Goal: Task Accomplishment & Management: Manage account settings

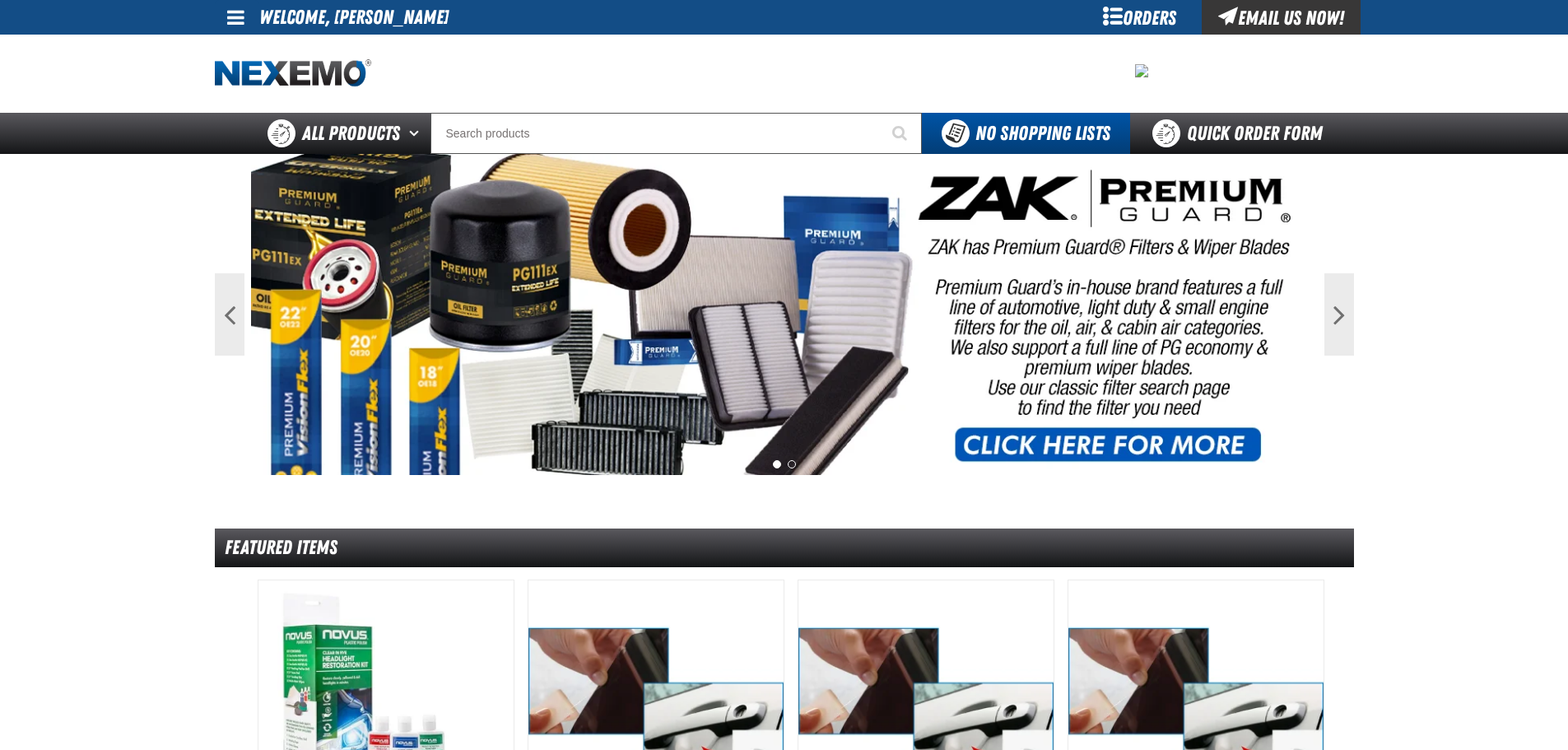
click at [235, 29] on link at bounding box center [237, 17] width 45 height 35
click at [266, 51] on link "My Account My Account" at bounding box center [258, 49] width 73 height 16
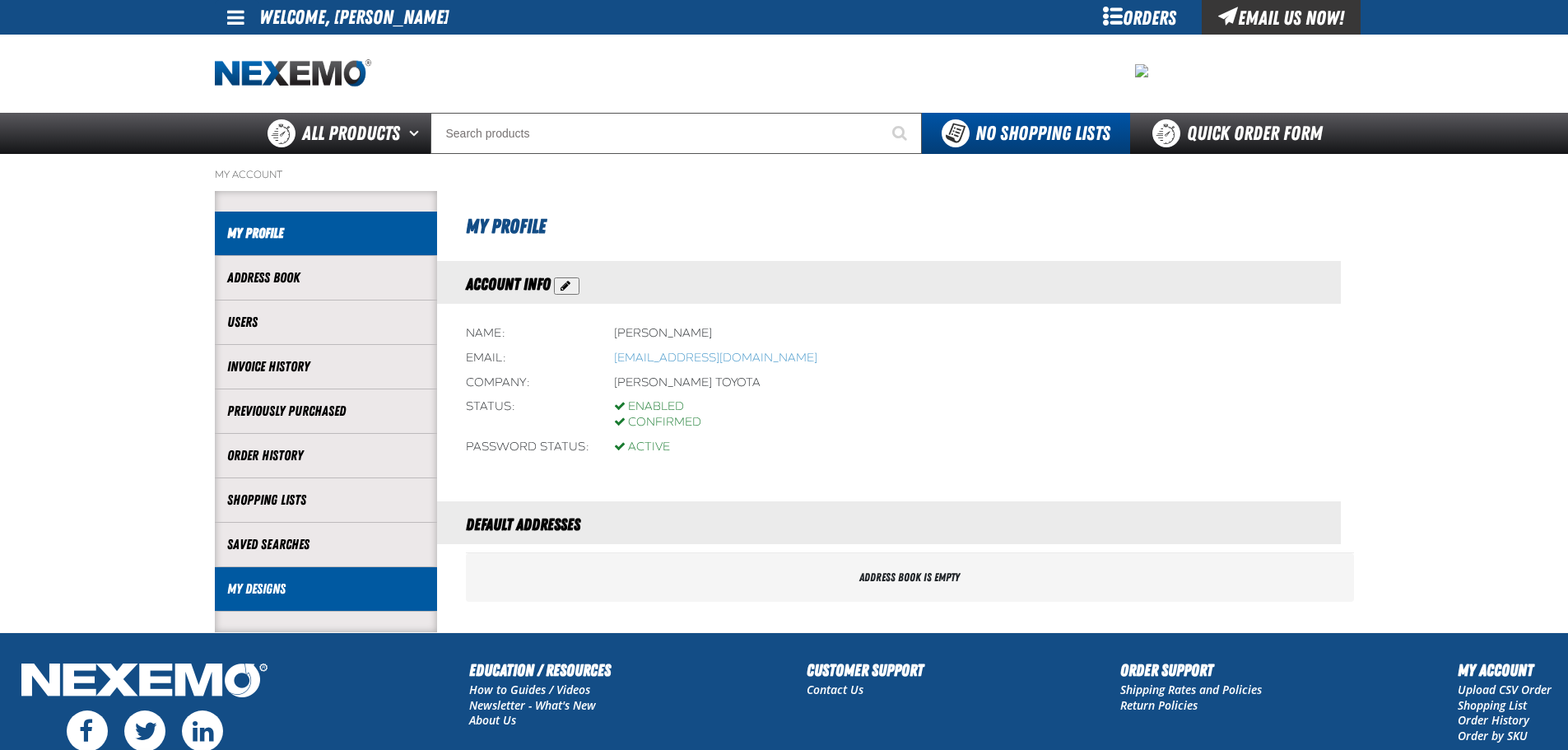
click at [294, 592] on link "My Designs" at bounding box center [325, 588] width 197 height 18
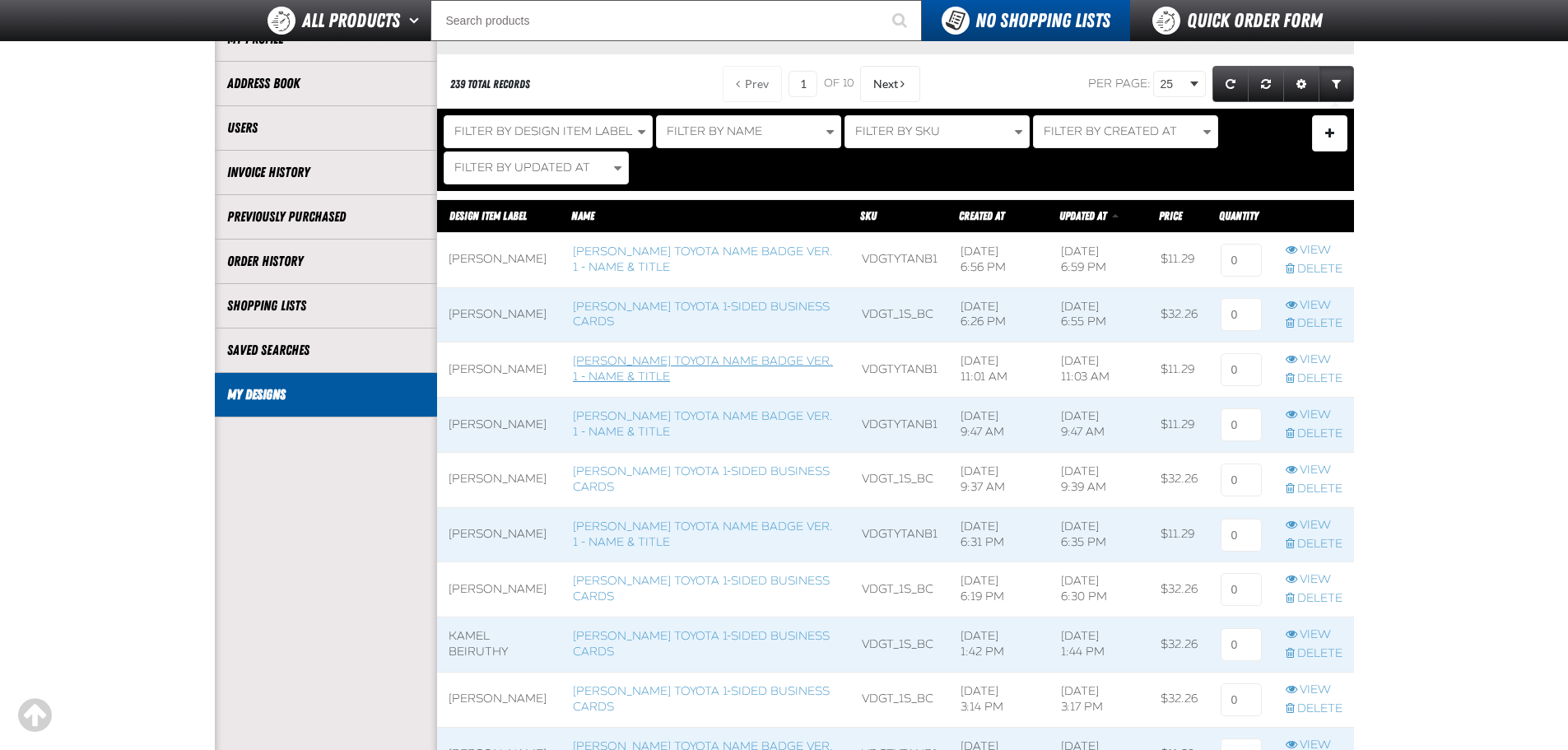
scroll to position [164, 0]
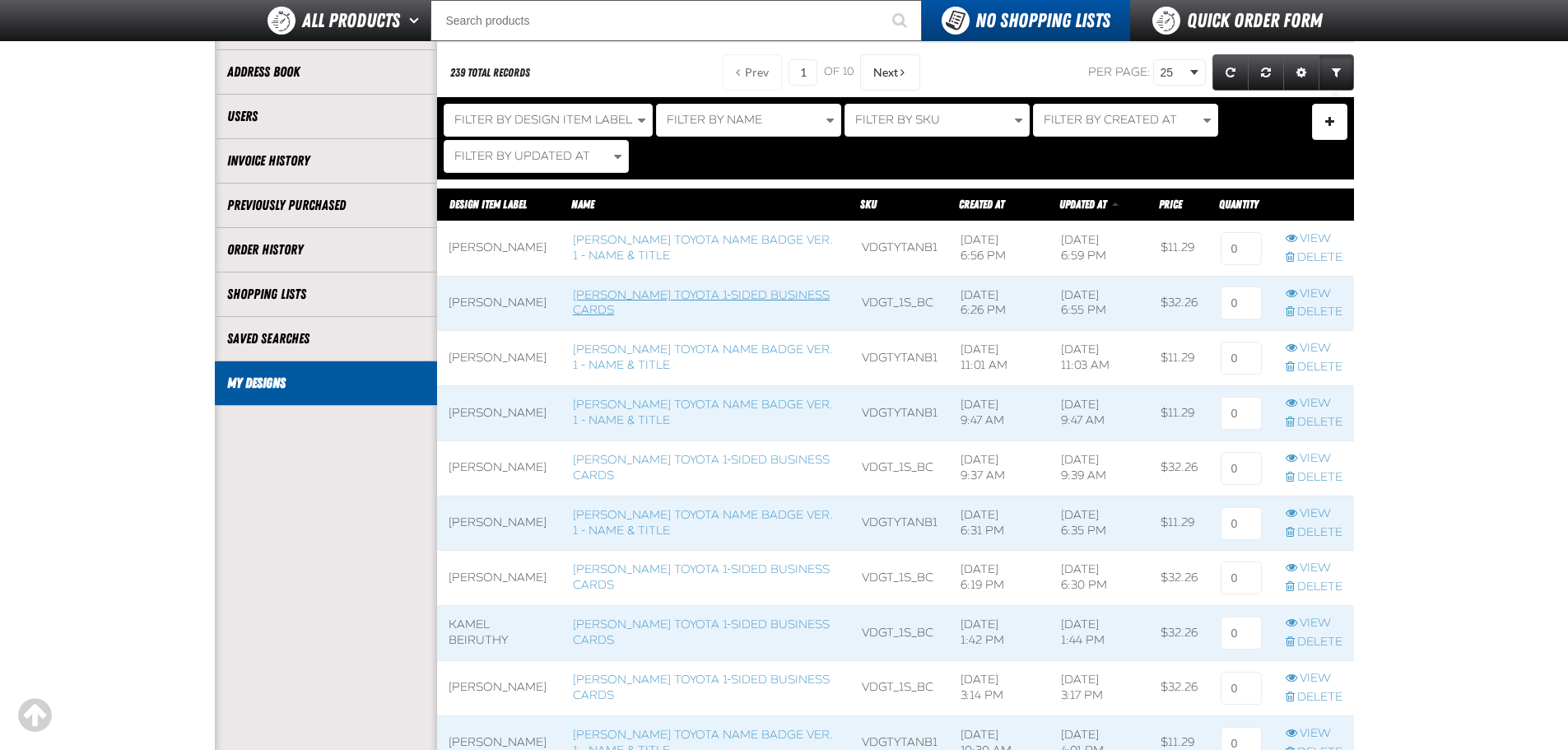
click at [678, 311] on link "[PERSON_NAME] Toyota 1-sided Business Cards" at bounding box center [701, 302] width 256 height 29
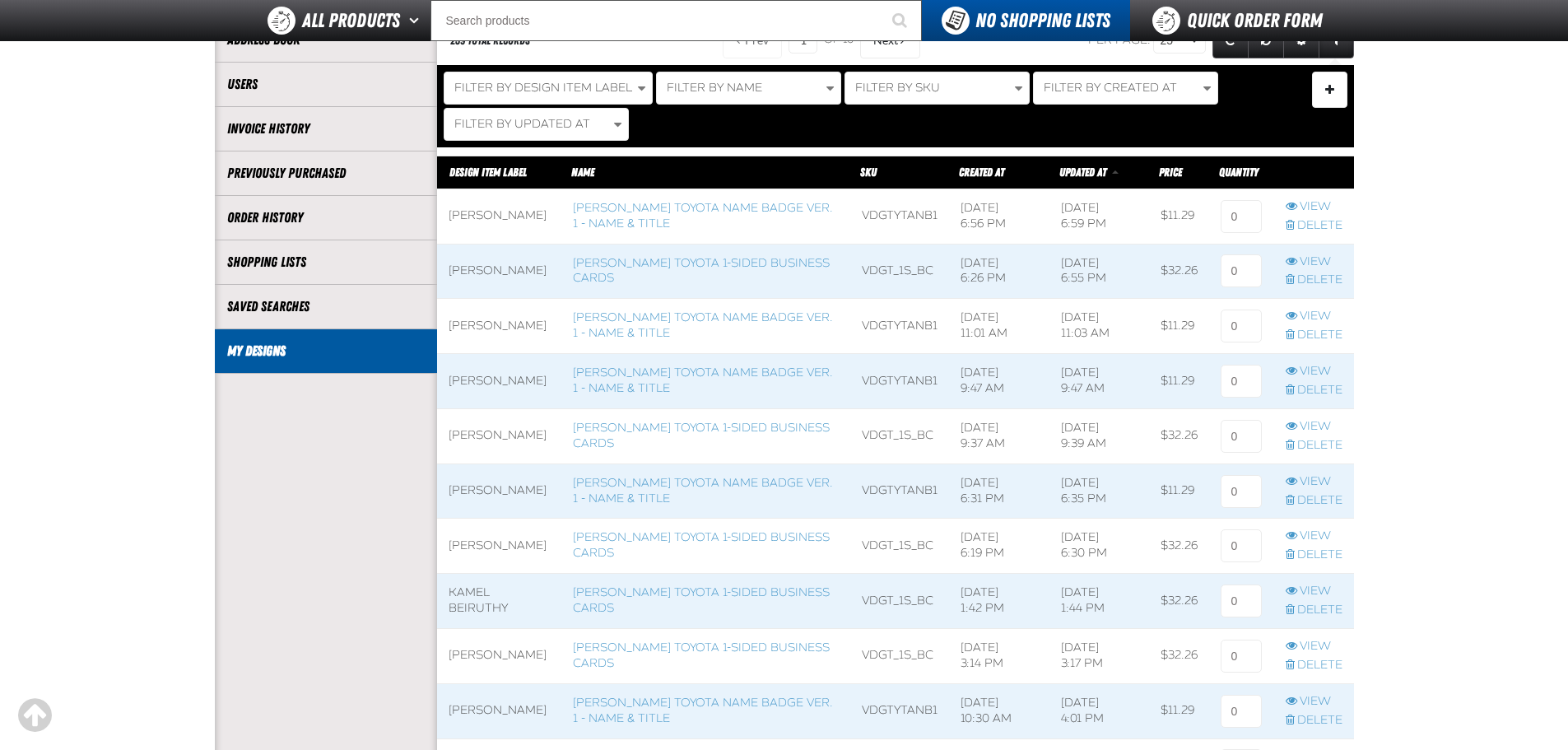
scroll to position [164, 0]
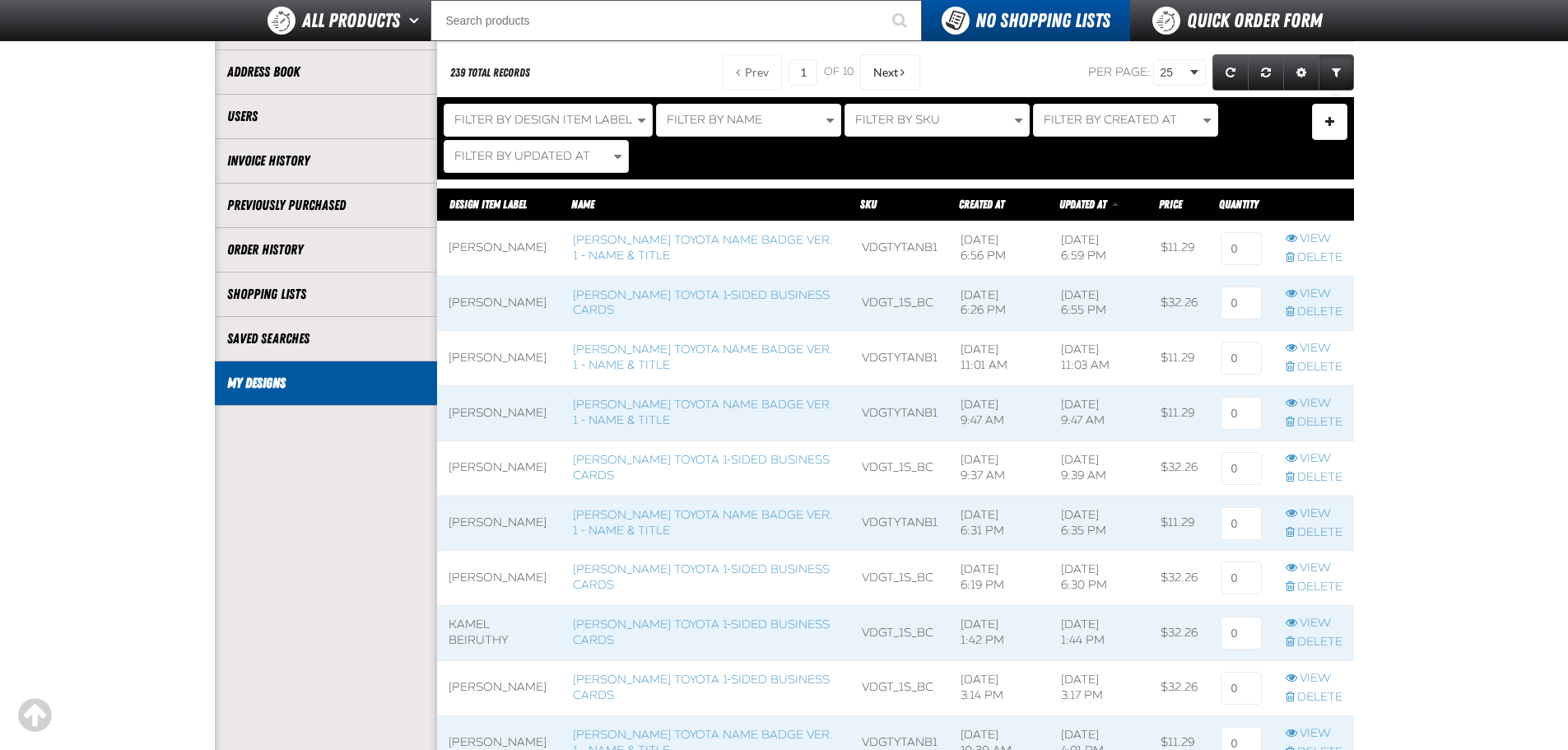
click at [470, 310] on span at bounding box center [499, 304] width 124 height 54
